Goal: Task Accomplishment & Management: Complete application form

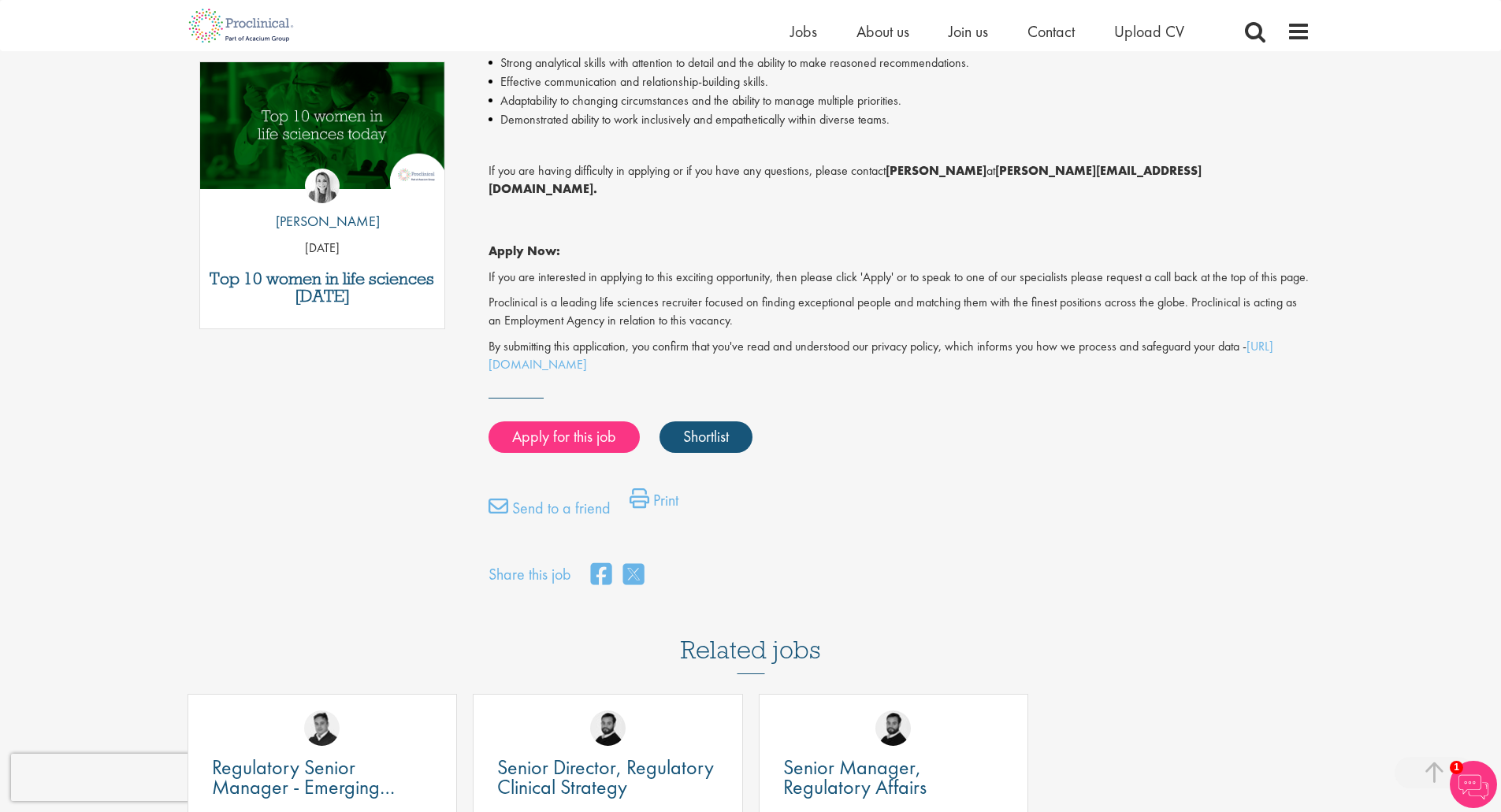
scroll to position [866, 0]
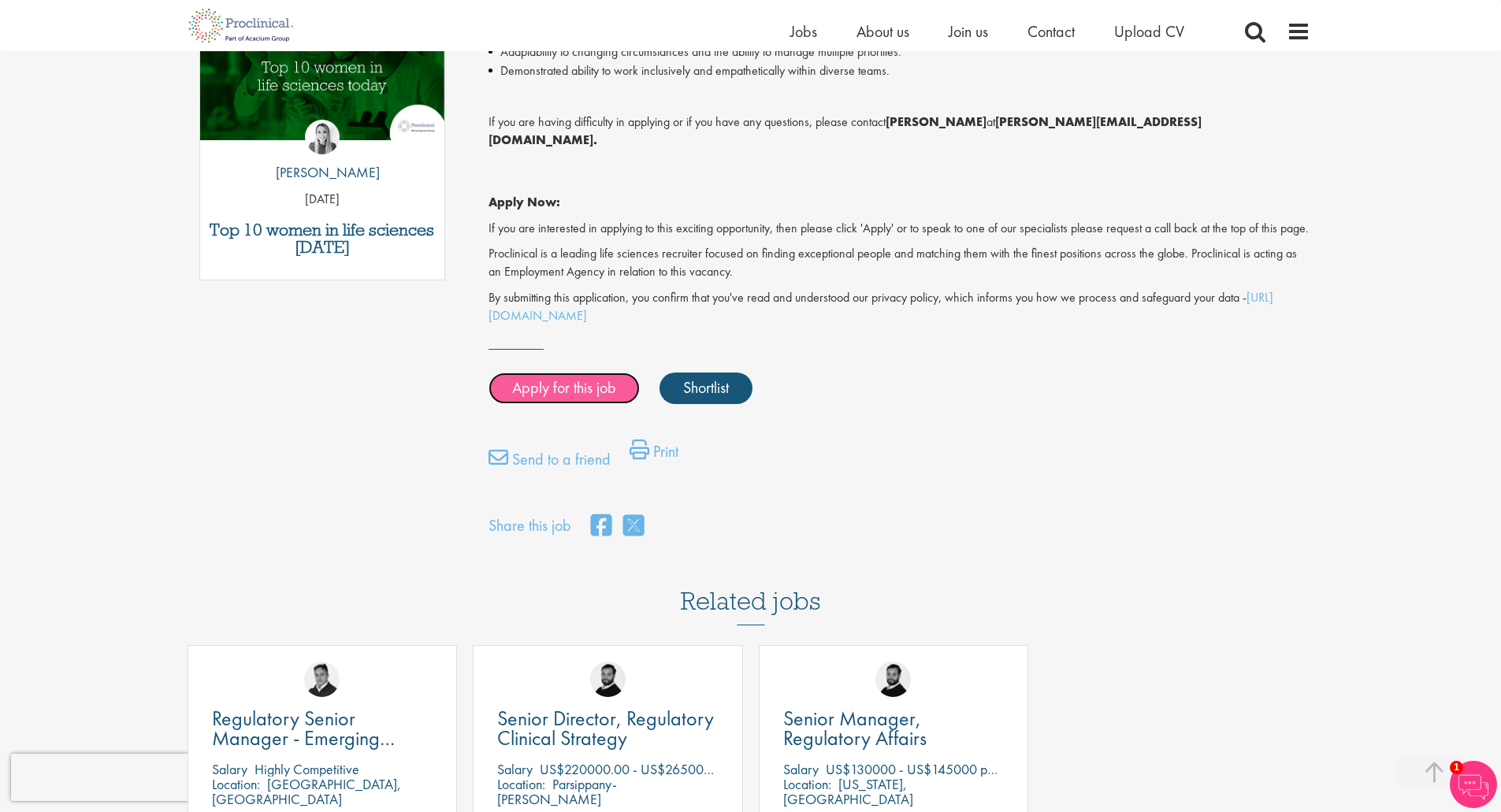
click at [556, 388] on link "Apply for this job" at bounding box center [564, 388] width 151 height 32
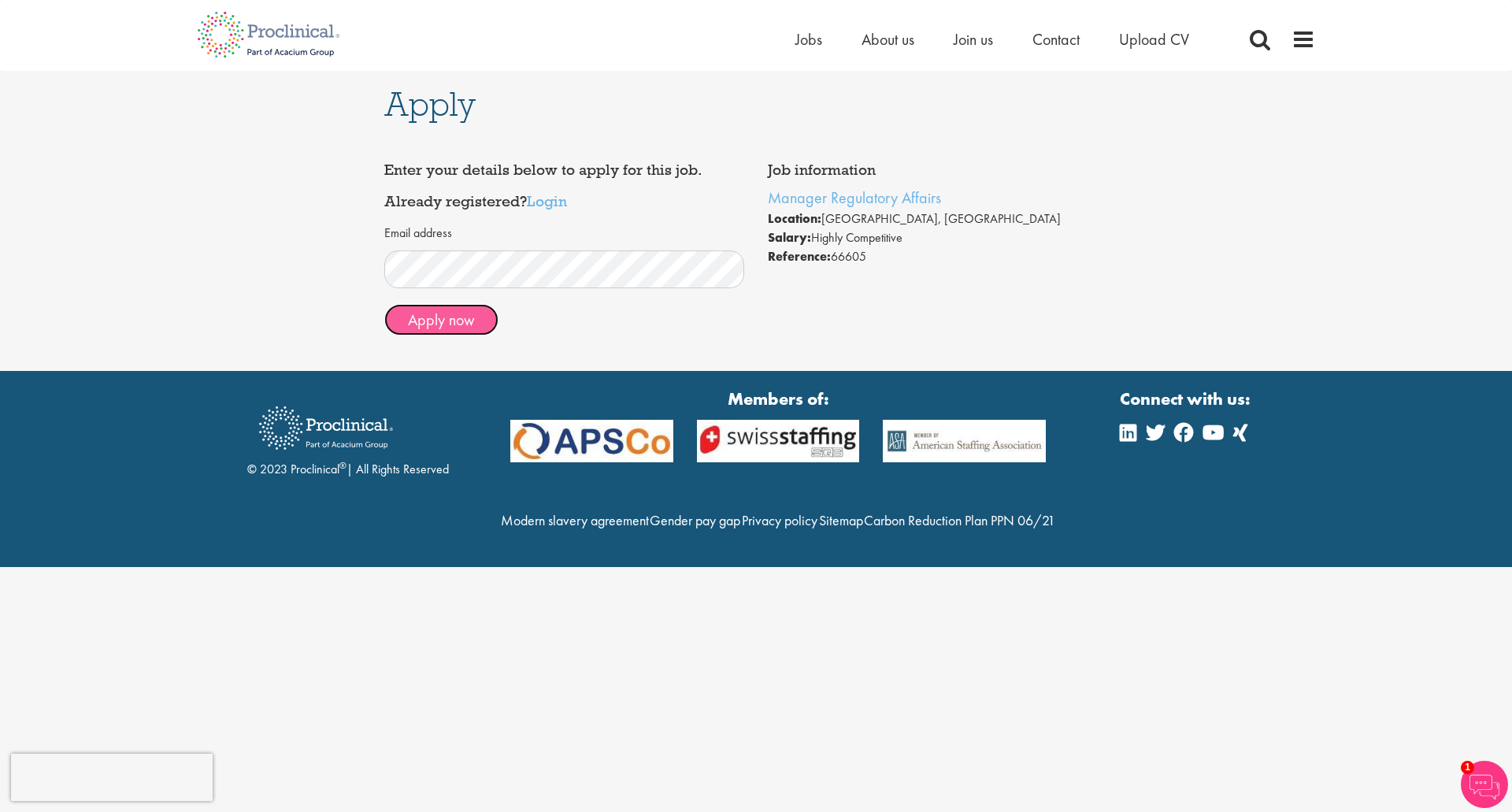
click at [426, 319] on button "Apply now" at bounding box center [442, 320] width 114 height 32
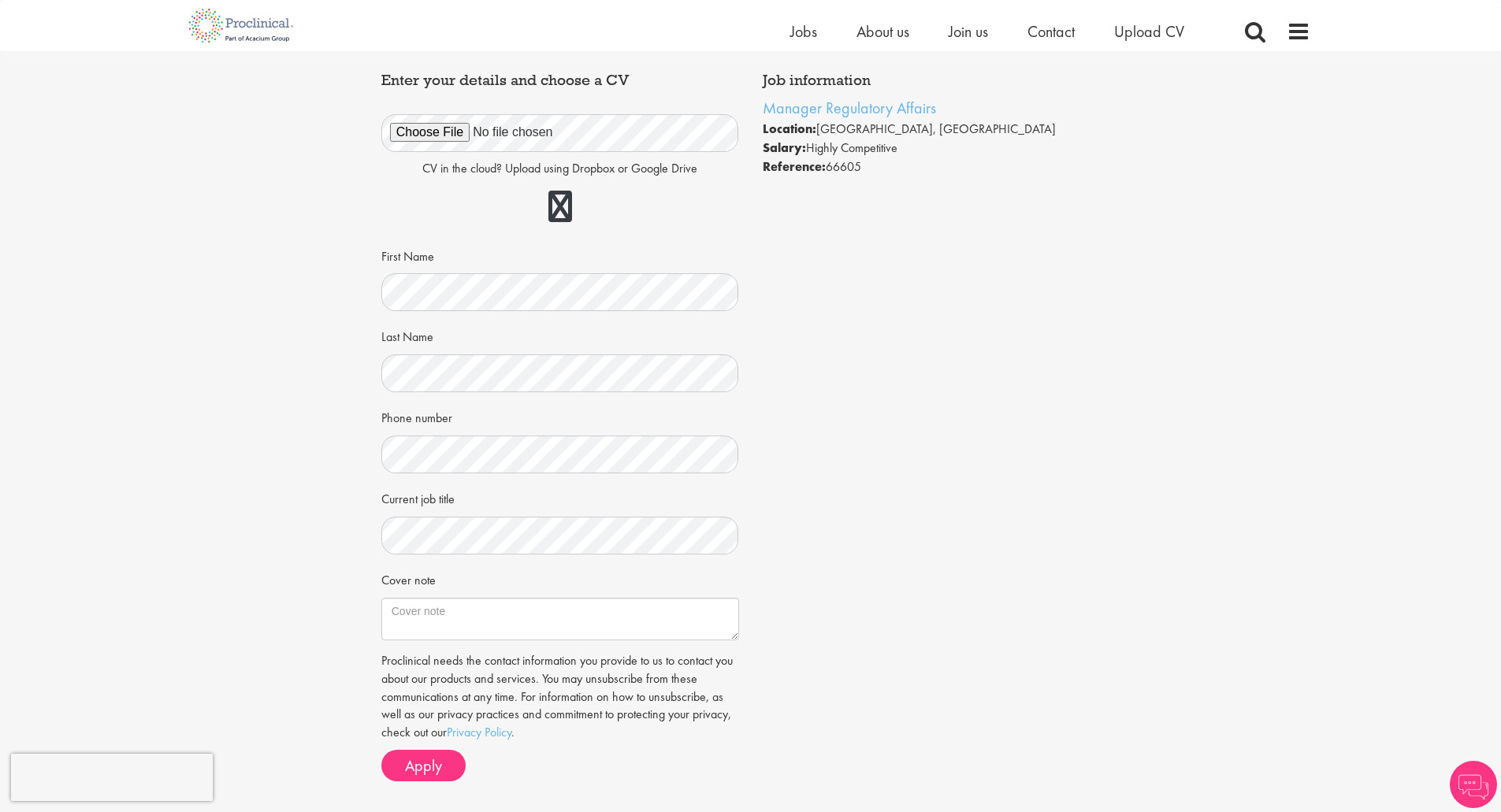
scroll to position [69, 0]
click at [373, 458] on div "Apply Job information Manager Regulatory Affairs Location: [GEOGRAPHIC_DATA], […" at bounding box center [751, 401] width 762 height 836
click at [560, 202] on link at bounding box center [560, 208] width 24 height 32
